Goal: Task Accomplishment & Management: Manage account settings

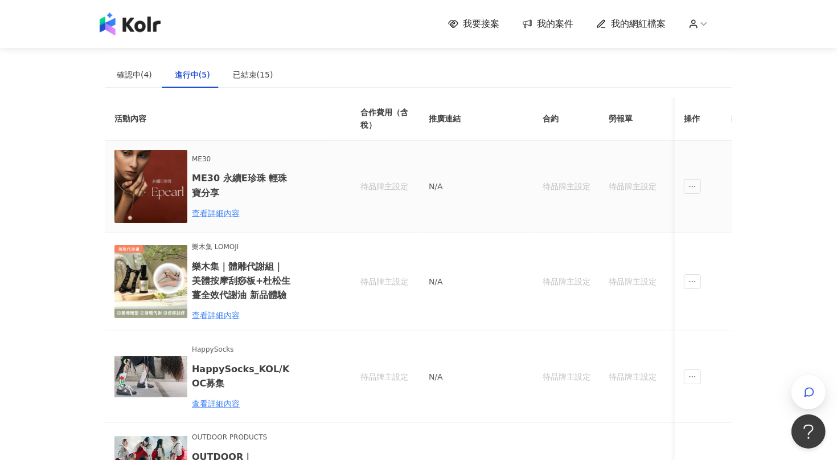
click at [209, 219] on div "ME30 ME30 永續E珍珠 輕珠寶分享 查看詳細內容" at bounding box center [220, 186] width 210 height 73
click at [214, 215] on div "查看詳細內容" at bounding box center [242, 213] width 100 height 13
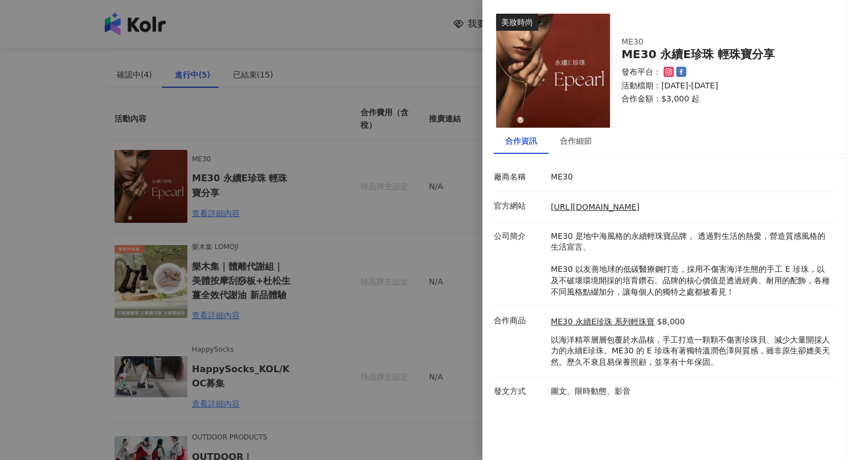
click at [366, 196] on div at bounding box center [423, 230] width 847 height 460
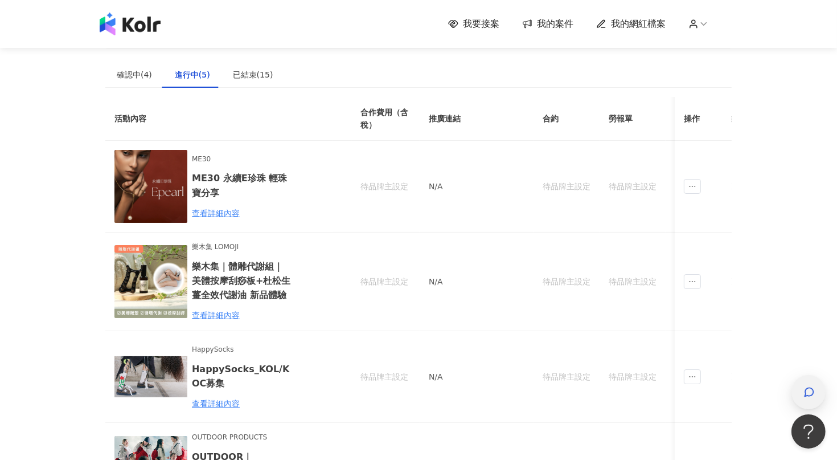
click at [815, 388] on icon "button" at bounding box center [809, 391] width 11 height 11
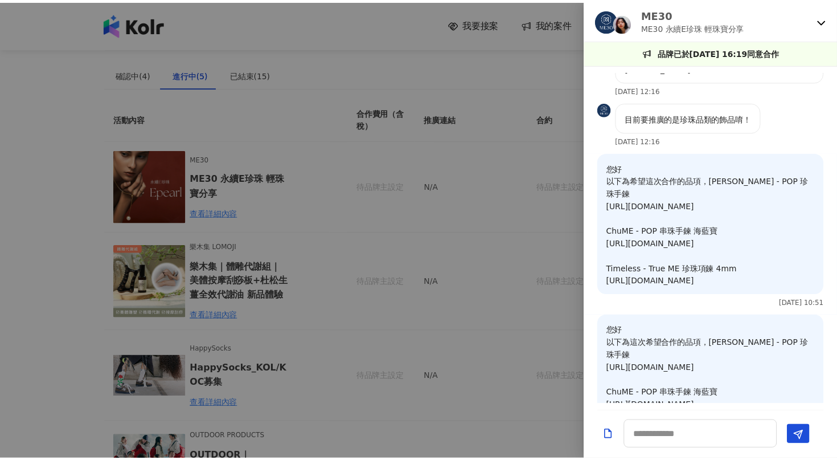
scroll to position [1012, 0]
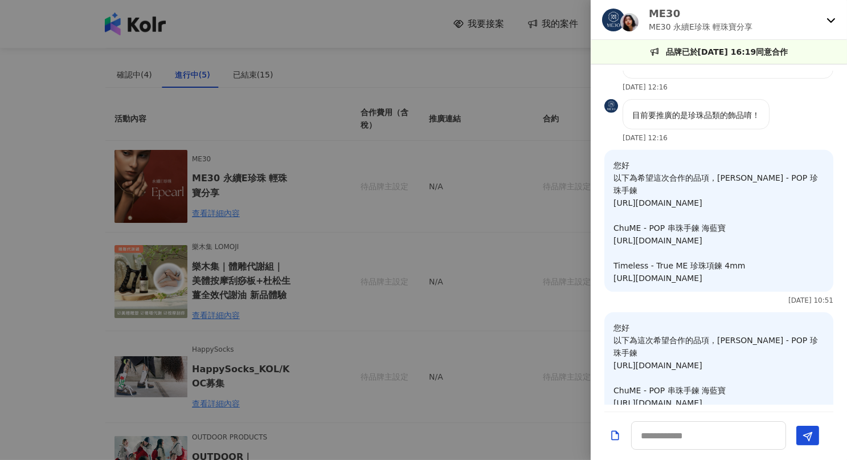
click at [26, 214] on div at bounding box center [423, 230] width 847 height 460
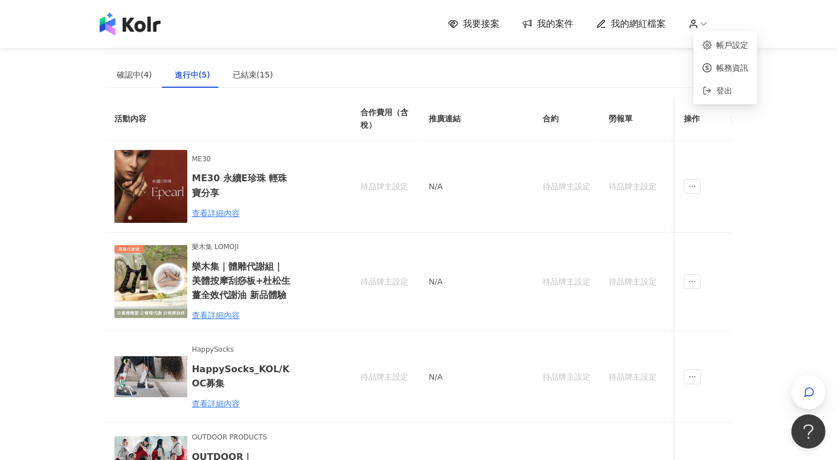
click at [704, 23] on icon at bounding box center [704, 24] width 10 height 10
click at [738, 69] on link "帳務資訊" at bounding box center [733, 67] width 32 height 9
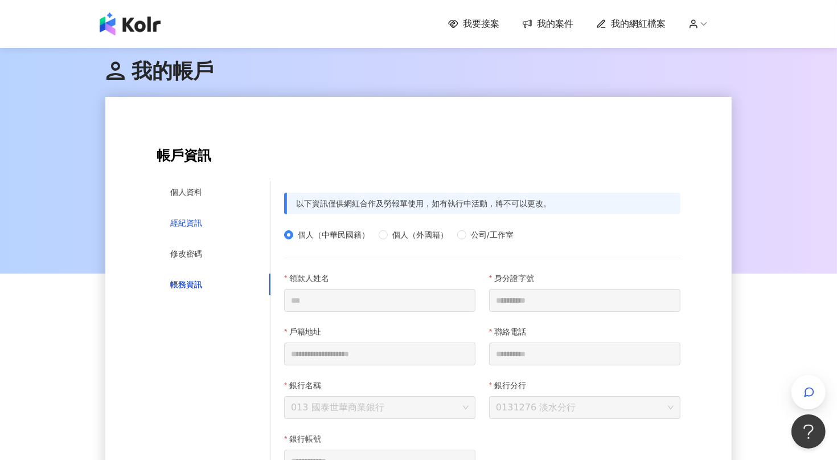
click at [192, 216] on div "經紀資訊" at bounding box center [186, 222] width 32 height 13
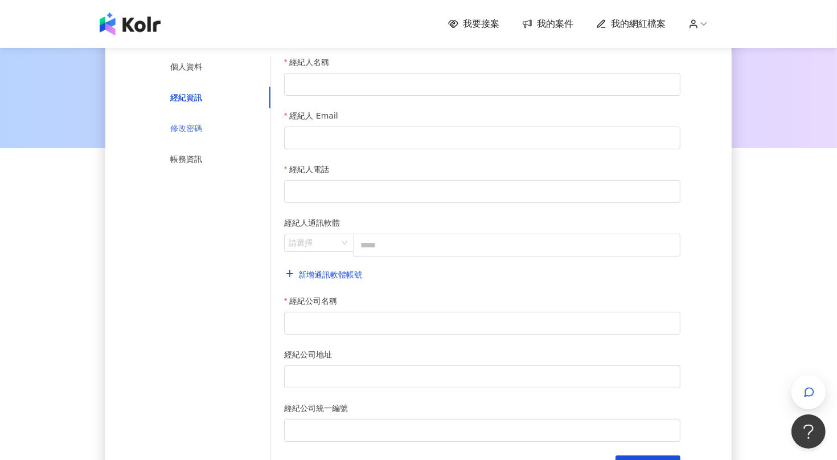
scroll to position [126, 0]
click at [199, 124] on div "修改密碼" at bounding box center [186, 127] width 32 height 13
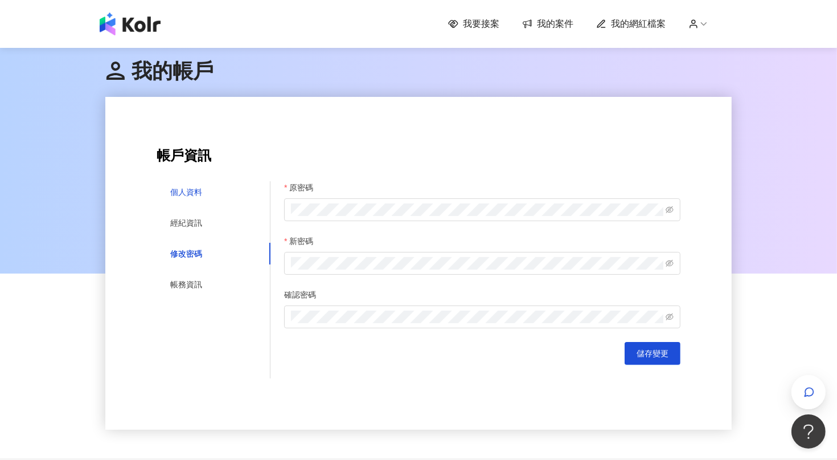
drag, startPoint x: 184, startPoint y: 194, endPoint x: 224, endPoint y: 189, distance: 40.8
click at [184, 194] on div "個人資料" at bounding box center [186, 192] width 32 height 13
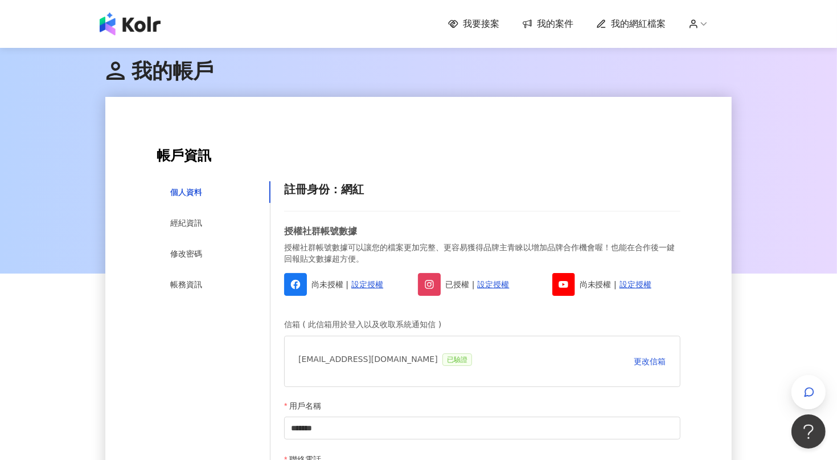
click at [561, 20] on span "我的案件" at bounding box center [555, 24] width 36 height 13
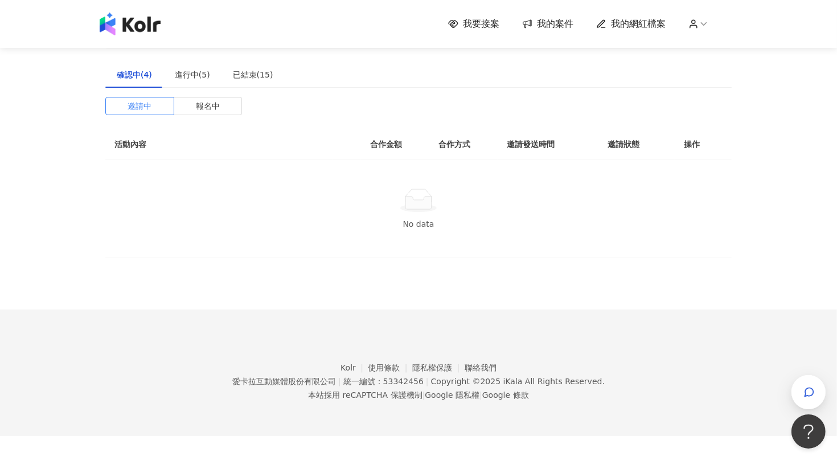
click at [461, 144] on th "合作方式" at bounding box center [464, 144] width 68 height 31
click at [202, 101] on span "報名中" at bounding box center [208, 105] width 24 height 17
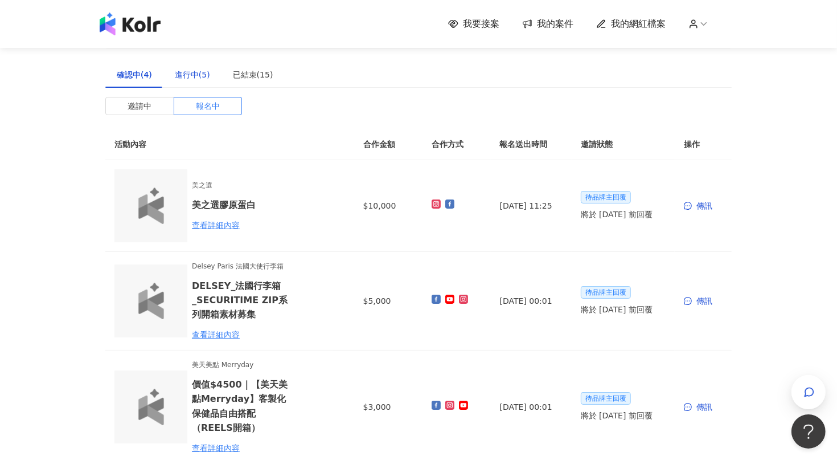
click at [184, 71] on div "進行中(5)" at bounding box center [192, 74] width 35 height 13
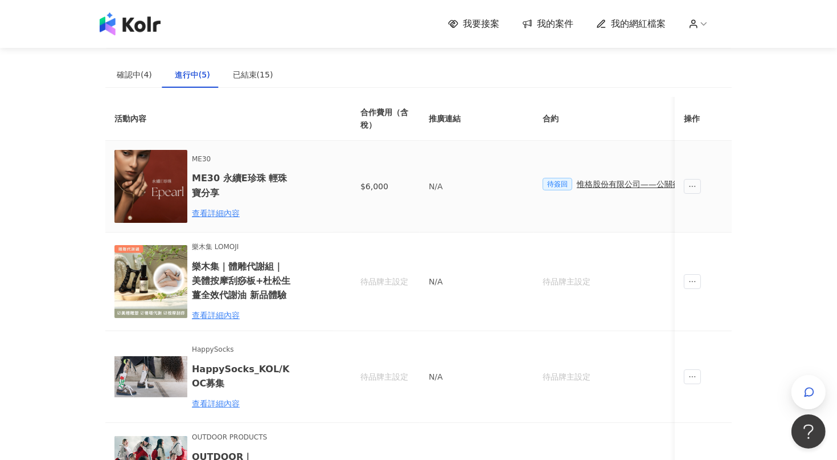
click at [630, 183] on div "惟格股份有限公司——公關行銷活動合約書" at bounding box center [653, 184] width 152 height 13
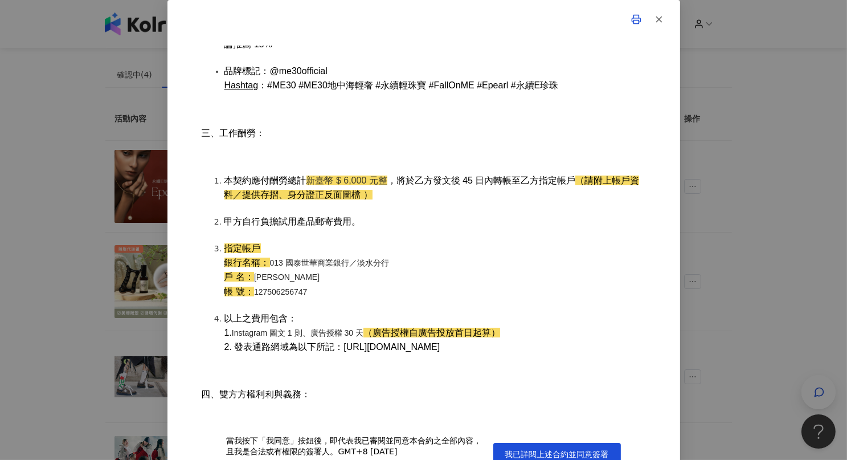
scroll to position [1645, 0]
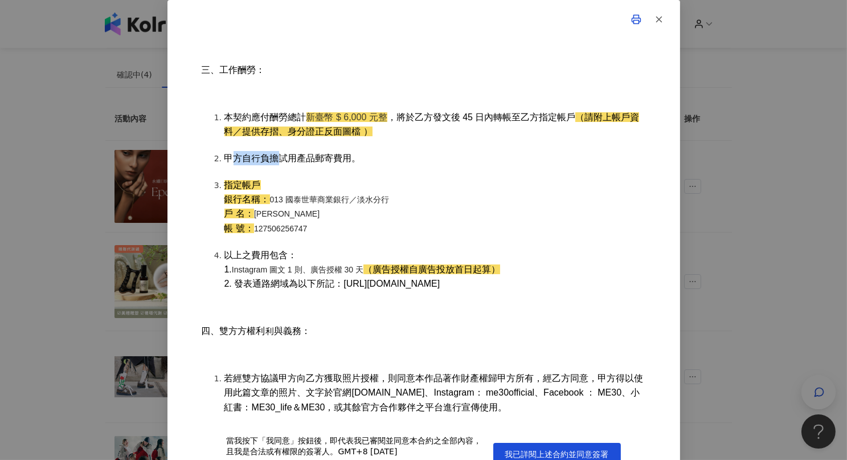
drag, startPoint x: 224, startPoint y: 188, endPoint x: 277, endPoint y: 187, distance: 53.0
click at [275, 163] on span "甲⽅自行負擔試用產品郵寄費用。" at bounding box center [292, 158] width 137 height 10
click at [305, 163] on span "甲⽅自行負擔試用產品郵寄費用。" at bounding box center [292, 158] width 137 height 10
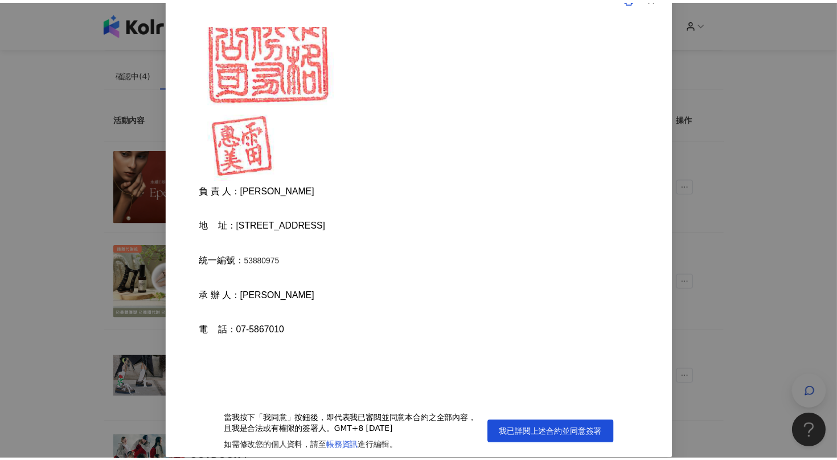
scroll to position [2503, 0]
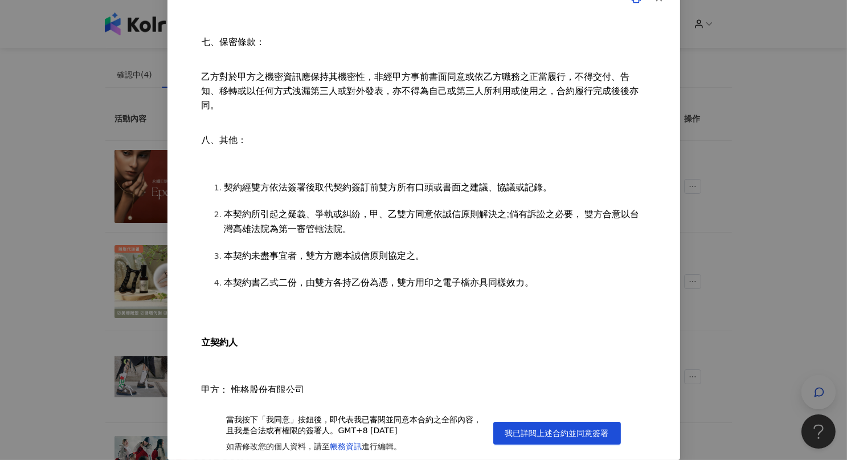
click at [727, 229] on div "合約立書人 ： 惟格股份有限公司 （以下簡稱甲方） [PERSON_NAME]（以下簡稱乙方） 一、合作期間： ⾃⺠國 [DATE] 09 ⽉ 01 ⽇ 至 …" at bounding box center [423, 230] width 847 height 460
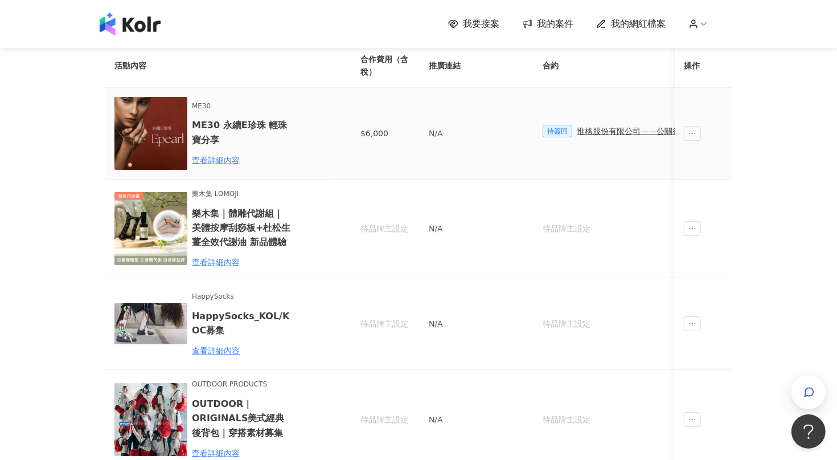
scroll to position [126, 0]
